Goal: Communication & Community: Answer question/provide support

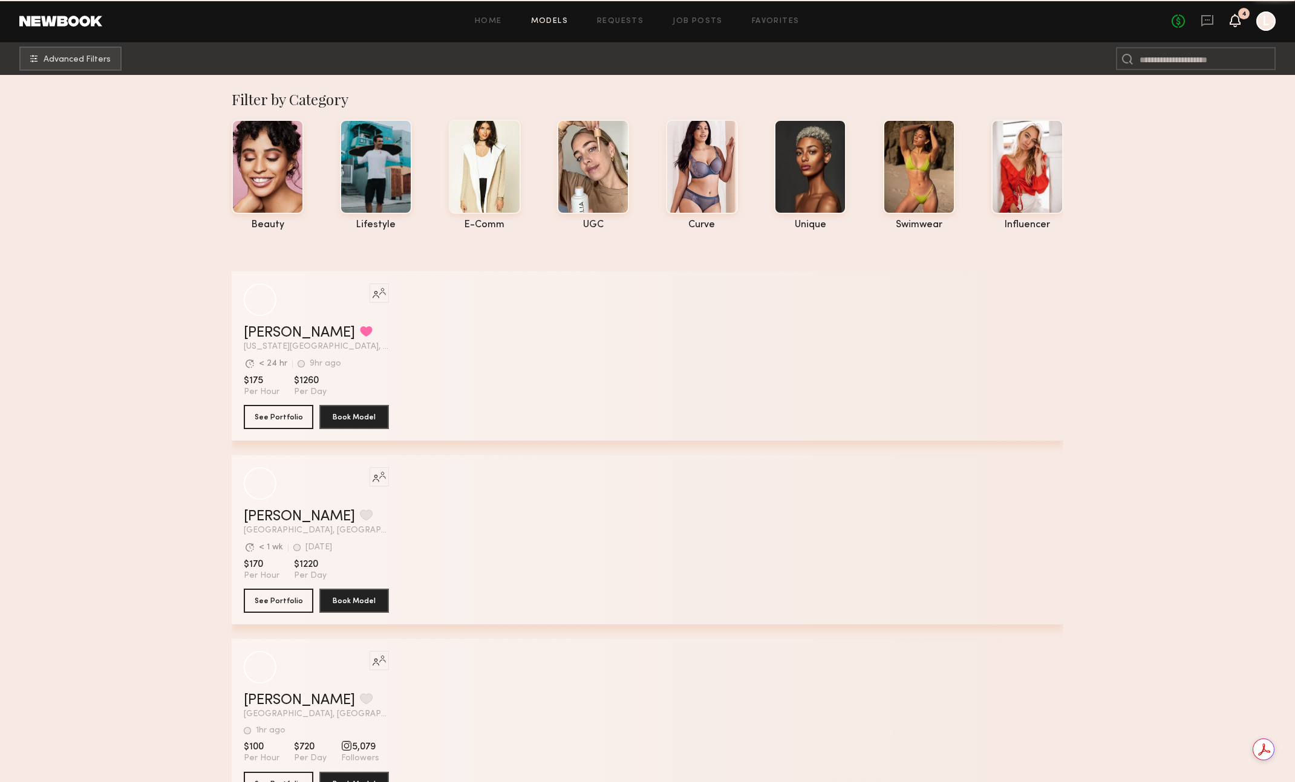
click at [1234, 23] on icon at bounding box center [1235, 20] width 10 height 8
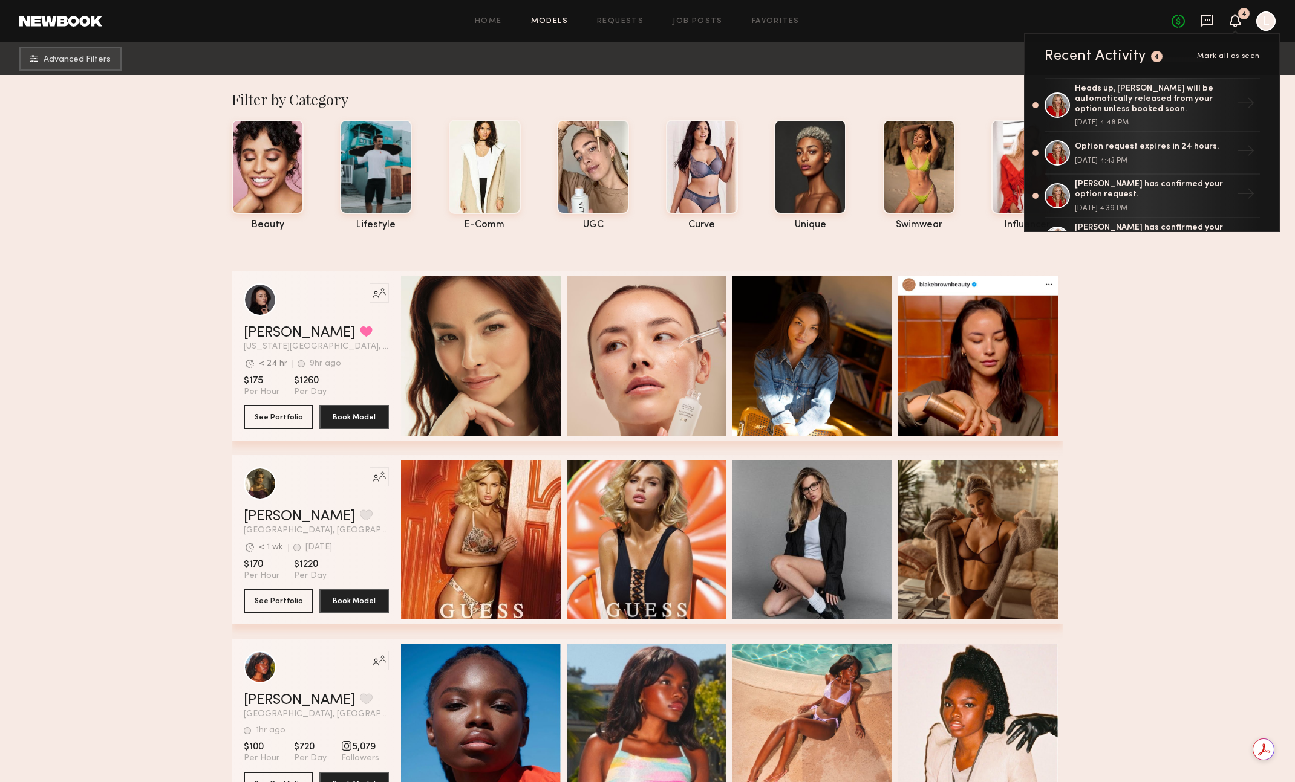
click at [1209, 19] on icon at bounding box center [1206, 20] width 13 height 13
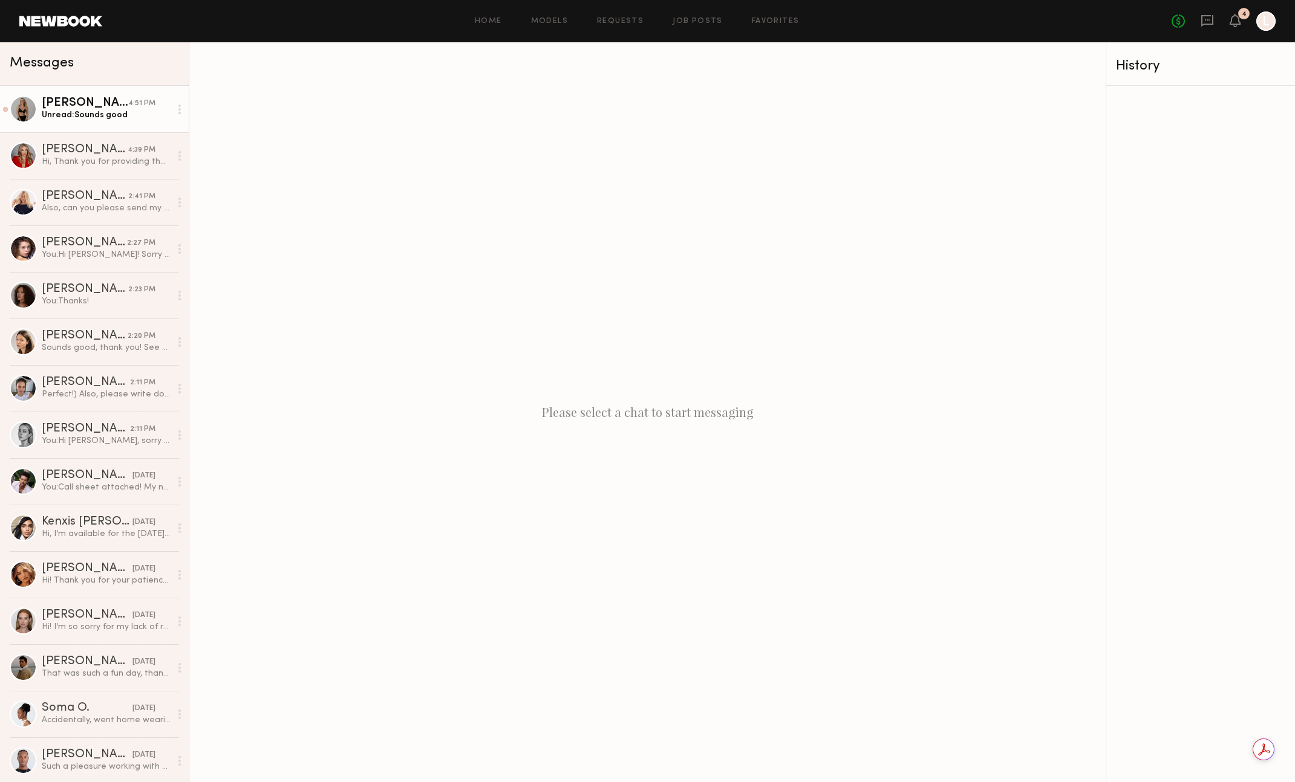
click at [115, 115] on div "Unread: Sounds good" at bounding box center [106, 114] width 129 height 11
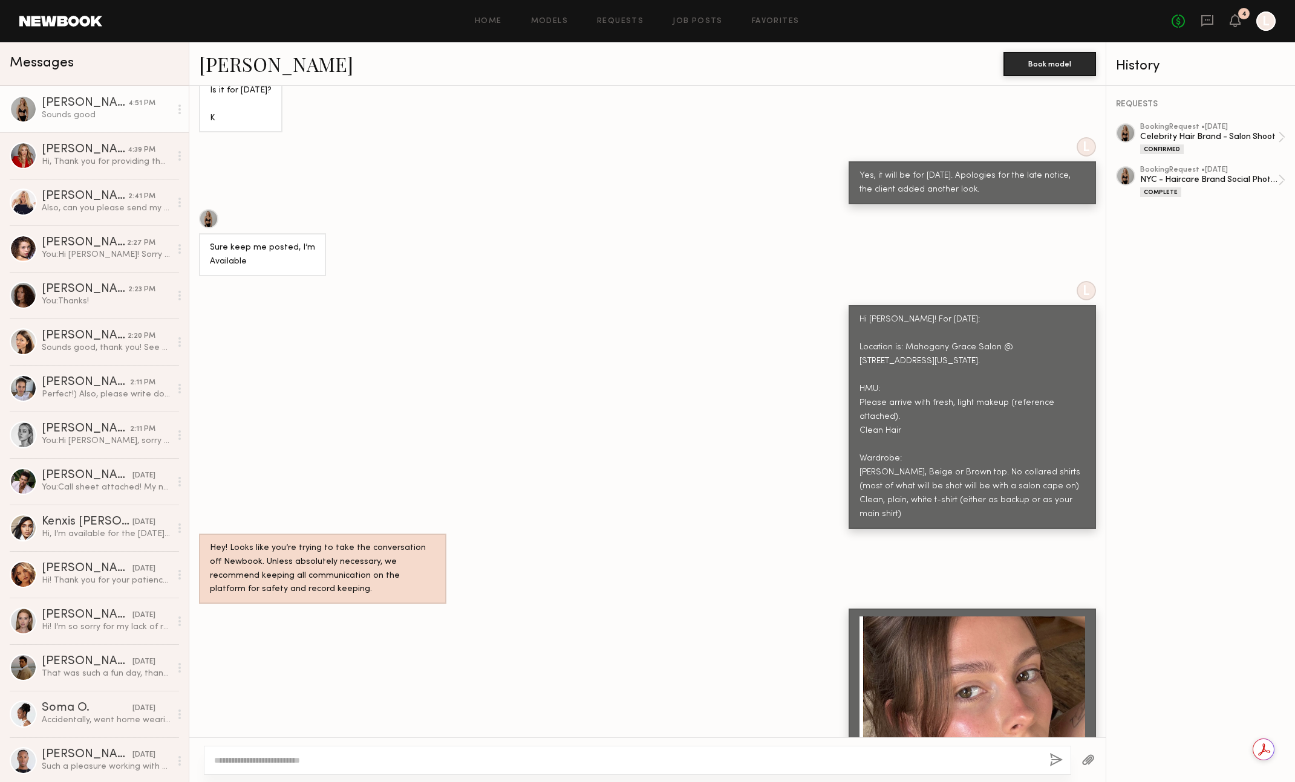
scroll to position [579, 0]
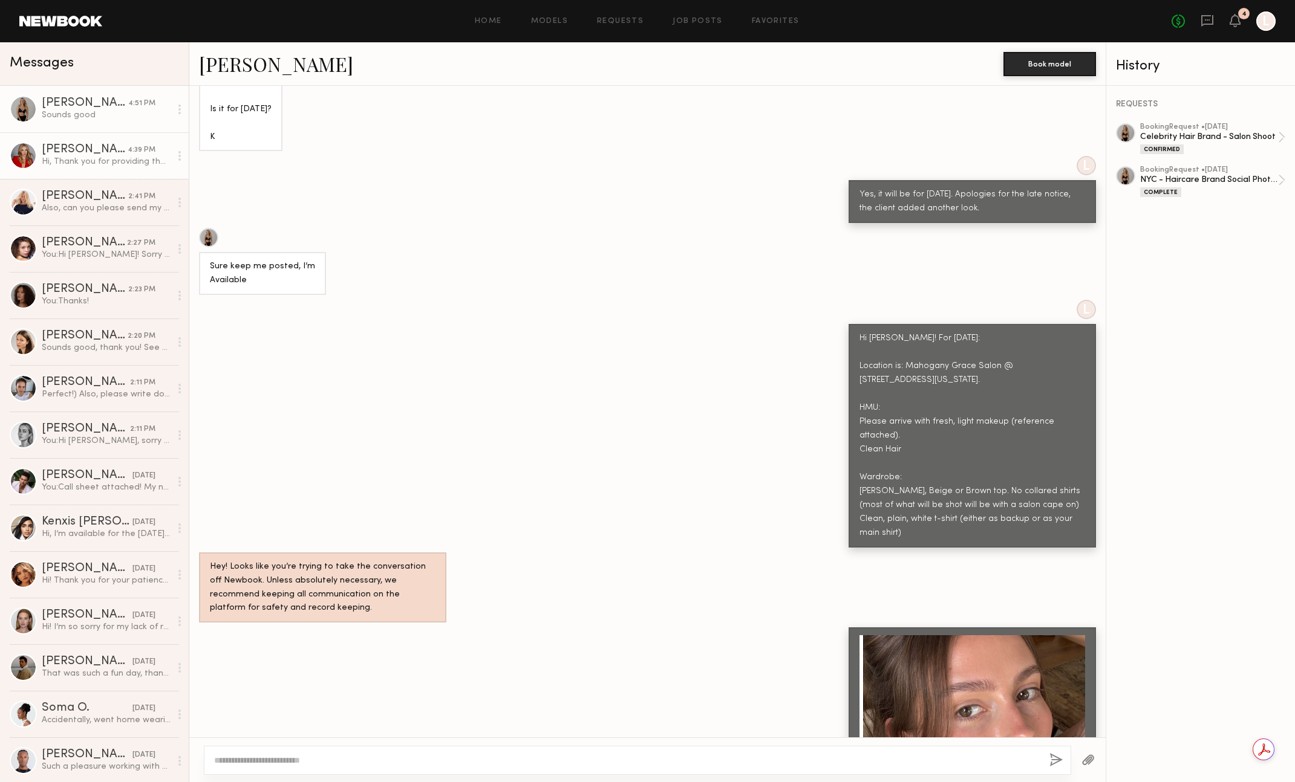
click at [98, 166] on div "Hi, Thank you for providing the details. All sounds good to me!" at bounding box center [106, 161] width 129 height 11
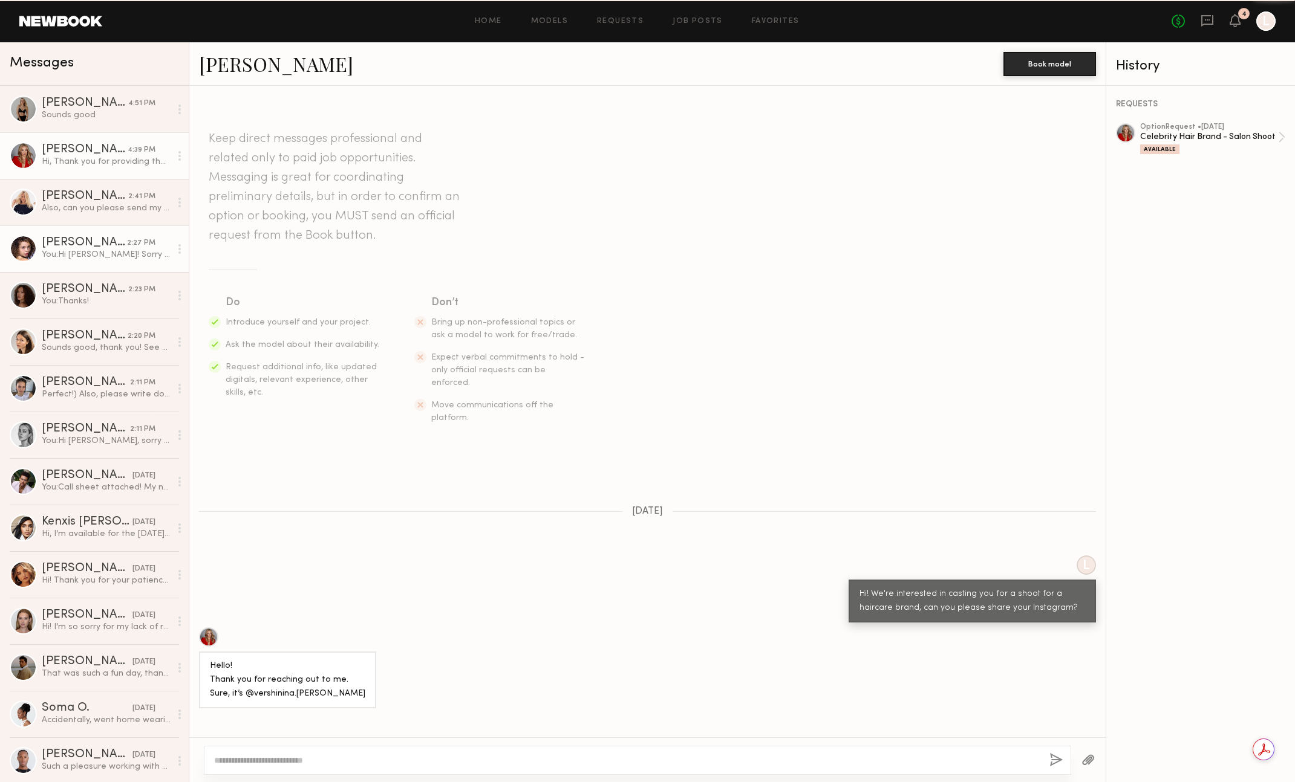
scroll to position [443, 0]
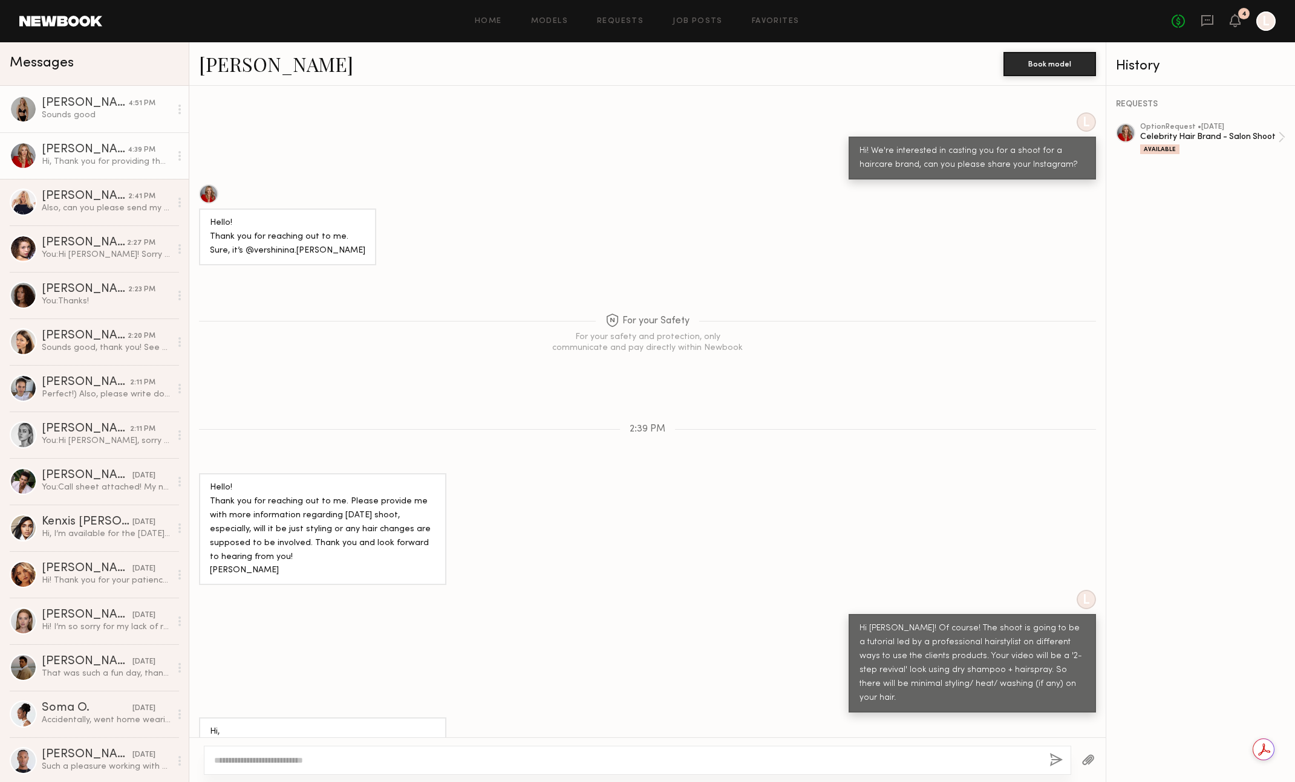
click at [122, 121] on link "[PERSON_NAME] 4:51 PM Sounds good" at bounding box center [94, 109] width 189 height 47
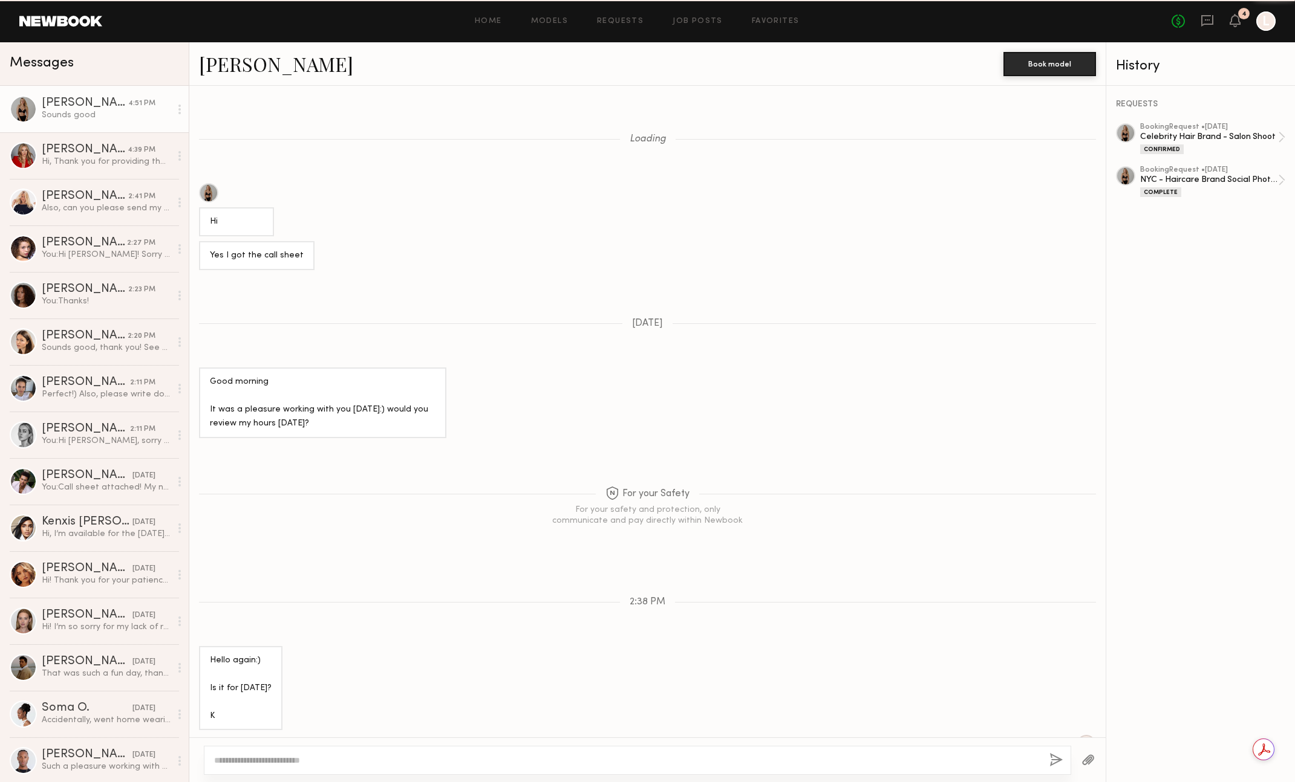
scroll to position [855, 0]
